Goal: Task Accomplishment & Management: Use online tool/utility

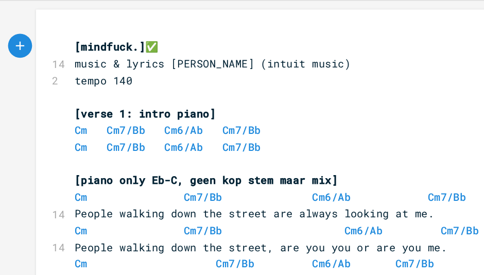
scroll to position [11, 0]
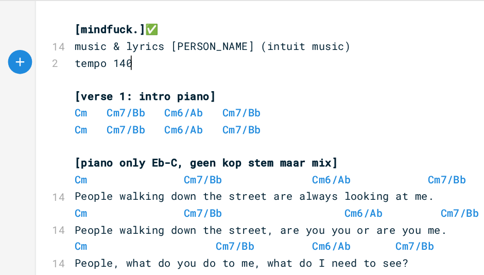
click at [207, 95] on pre "tempo 140" at bounding box center [232, 92] width 372 height 11
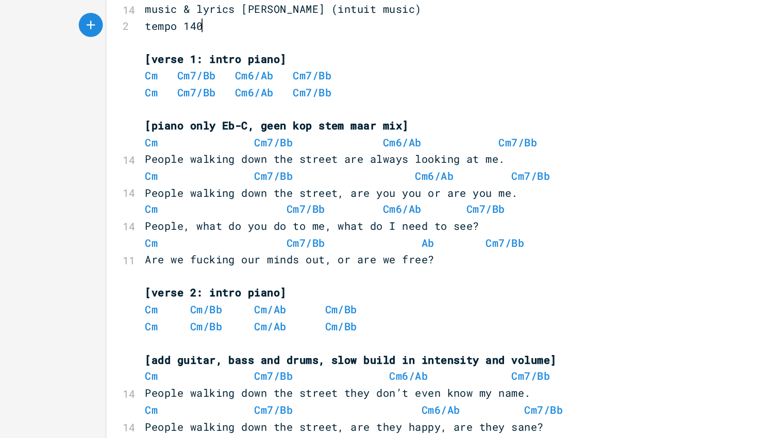
scroll to position [0, 0]
